Goal: Obtain resource: Download file/media

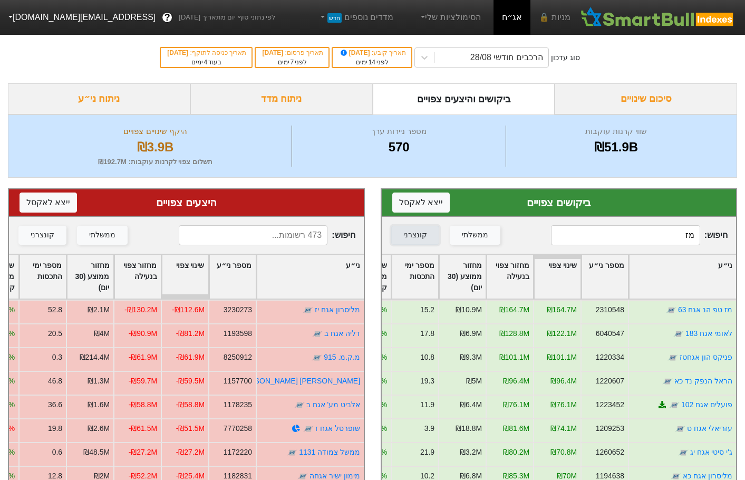
click at [422, 236] on div "קונצרני" at bounding box center [415, 235] width 24 height 12
click at [640, 231] on input "מז" at bounding box center [625, 235] width 149 height 20
type input "מ"
click at [275, 235] on input at bounding box center [253, 235] width 149 height 20
click at [30, 237] on button "קונצרני" at bounding box center [42, 235] width 48 height 19
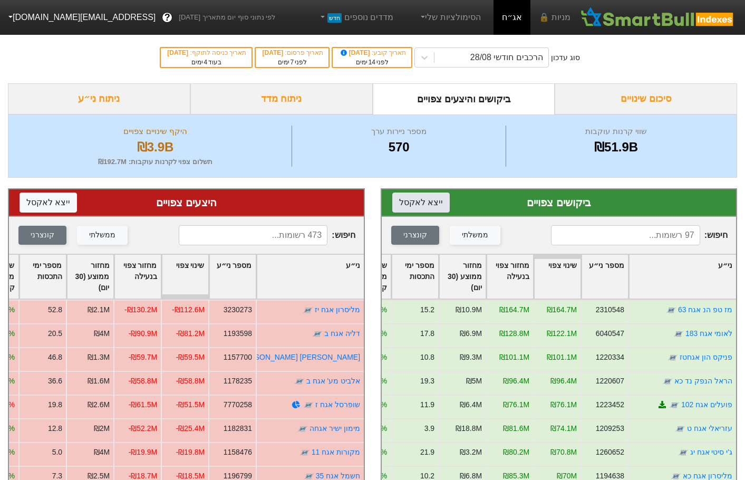
click at [415, 199] on button "ייצא ל אקסל" at bounding box center [420, 202] width 57 height 20
click at [54, 206] on button "ייצא ל אקסל" at bounding box center [48, 202] width 57 height 20
click at [621, 235] on input at bounding box center [625, 235] width 149 height 20
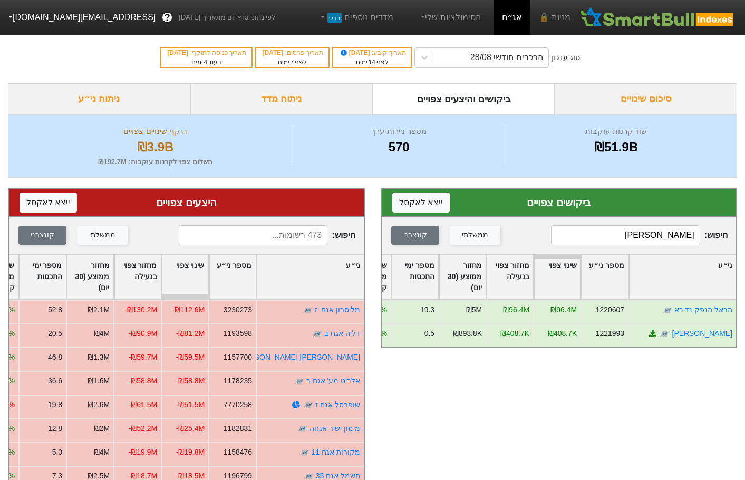
type input "[PERSON_NAME]"
click at [289, 236] on input at bounding box center [253, 235] width 149 height 20
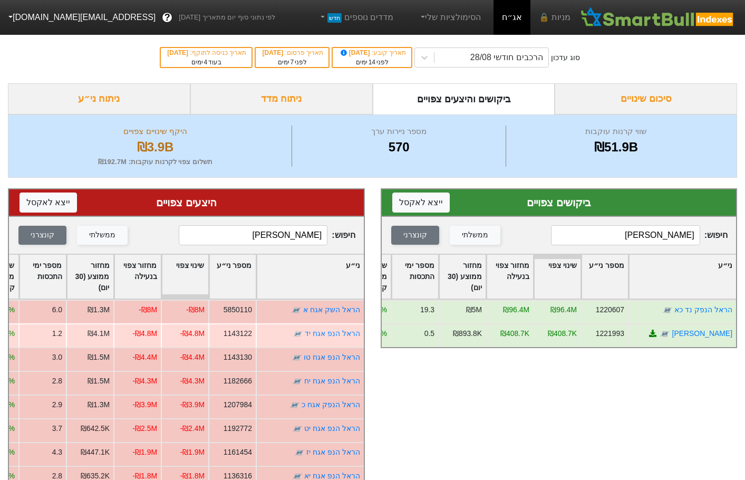
type input "[PERSON_NAME]"
